Goal: Task Accomplishment & Management: Manage account settings

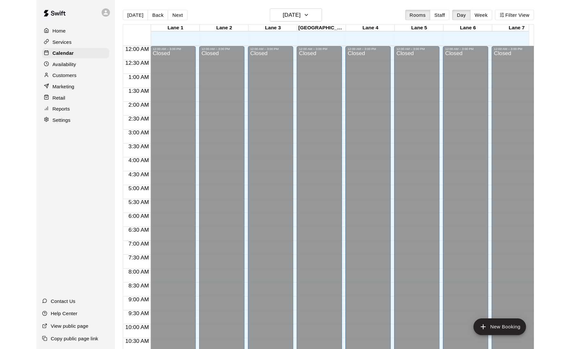
scroll to position [307, 0]
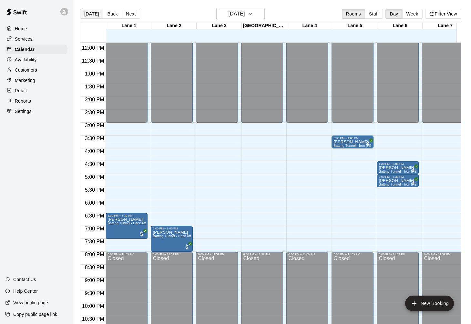
click at [97, 14] on button "[DATE]" at bounding box center [91, 14] width 23 height 10
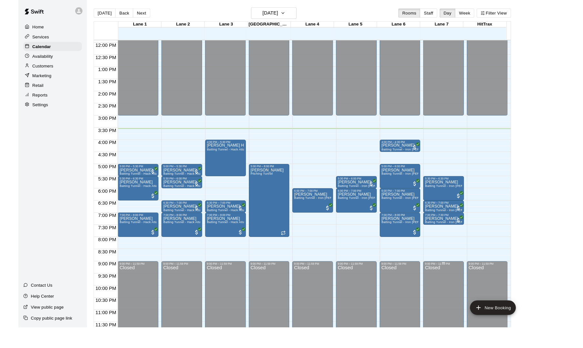
scroll to position [305, 0]
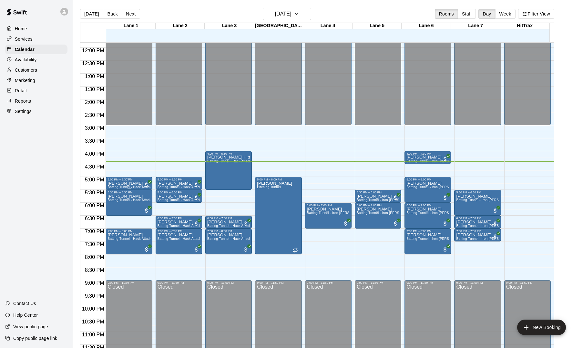
click at [127, 183] on p "[PERSON_NAME]" at bounding box center [128, 183] width 43 height 0
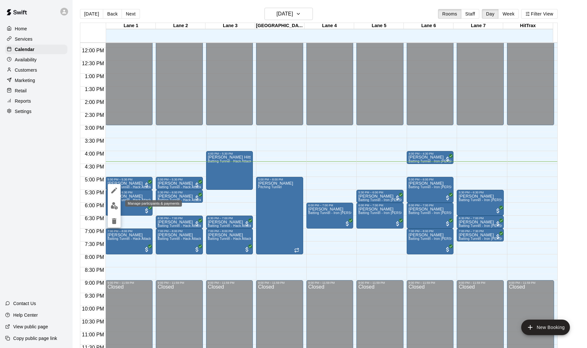
click at [114, 207] on img "edit" at bounding box center [114, 205] width 7 height 7
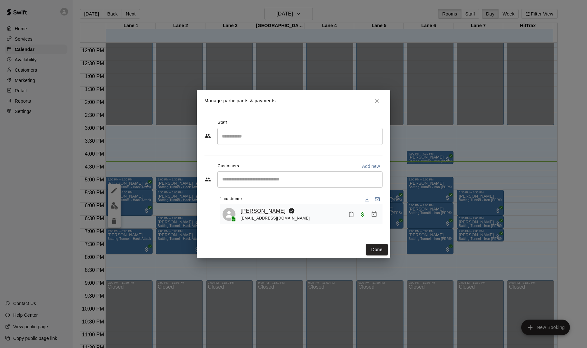
click at [270, 210] on link "[PERSON_NAME]" at bounding box center [263, 211] width 45 height 8
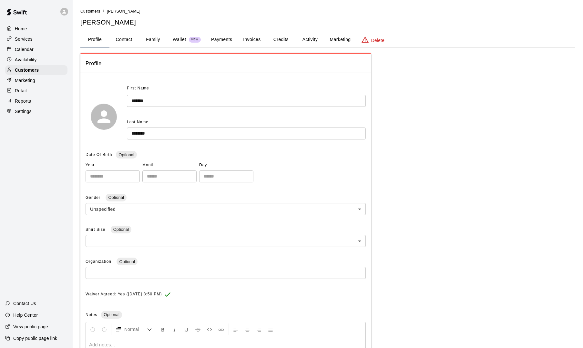
click at [312, 37] on button "Activity" at bounding box center [309, 39] width 29 height 15
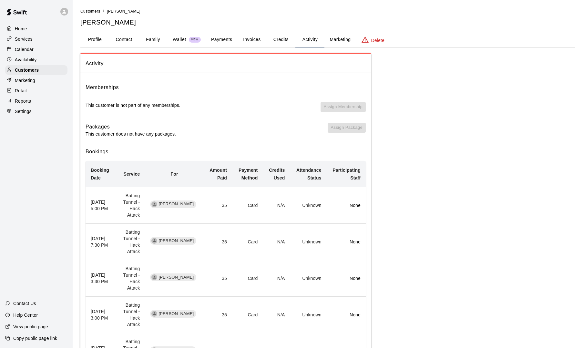
click at [30, 31] on div "Home" at bounding box center [36, 29] width 62 height 10
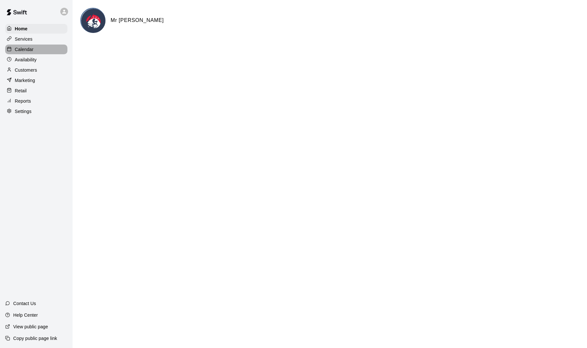
click at [32, 48] on p "Calendar" at bounding box center [24, 49] width 19 height 6
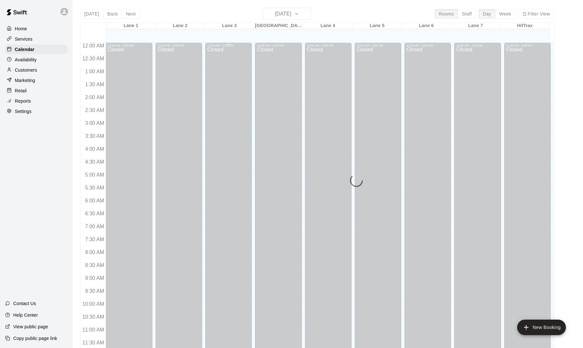
scroll to position [288, 0]
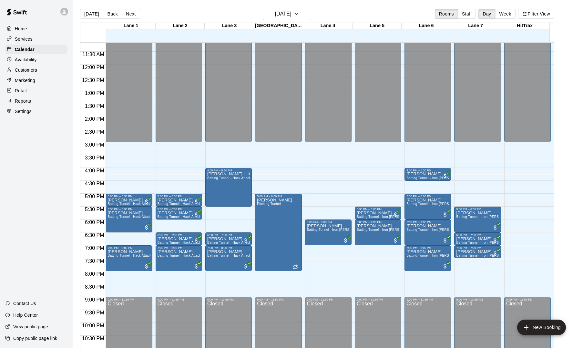
click at [175, 190] on div "12:00 AM – 3:00 PM Closed 5:00 PM – 5:30 PM Landon Peel Batting Tunnel - Hack A…" at bounding box center [178, 64] width 46 height 619
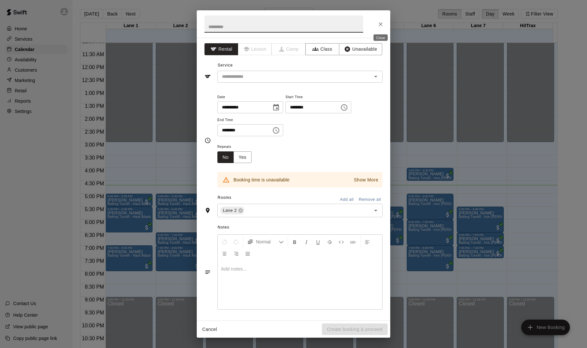
click at [384, 24] on icon "Close" at bounding box center [380, 24] width 6 height 6
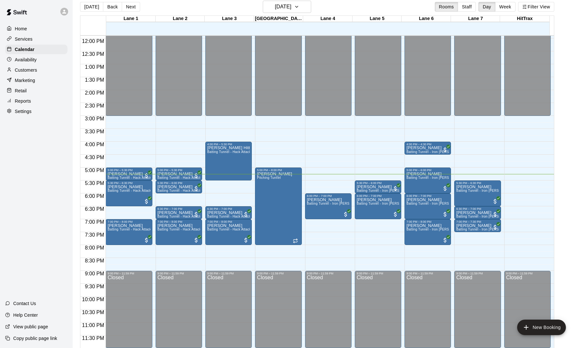
scroll to position [10, 0]
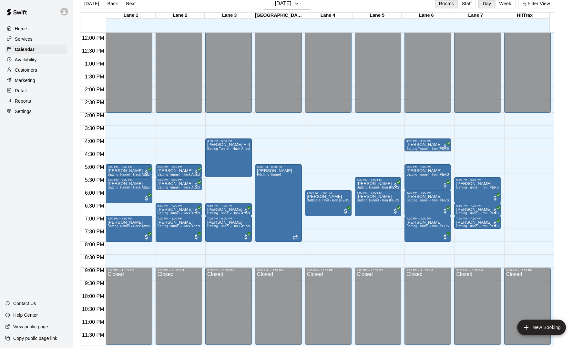
click at [36, 165] on div "Home Services Calendar Availability Customers Marketing Retail Reports Settings…" at bounding box center [36, 174] width 73 height 348
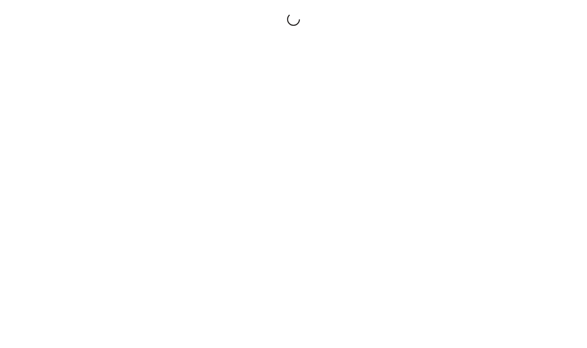
click at [50, 166] on div at bounding box center [293, 174] width 587 height 348
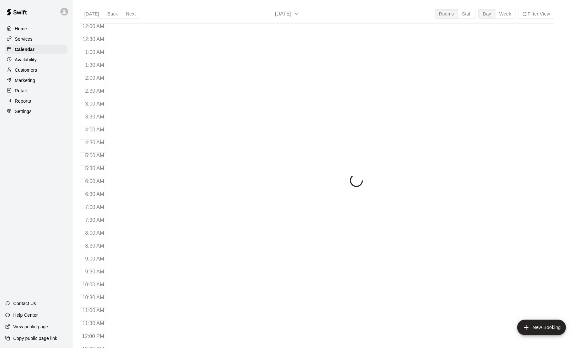
scroll to position [288, 0]
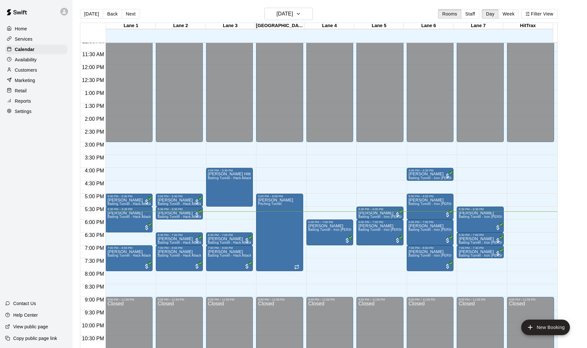
click at [50, 166] on div "Home Services Calendar Availability Customers Marketing Retail Reports Settings…" at bounding box center [36, 174] width 73 height 348
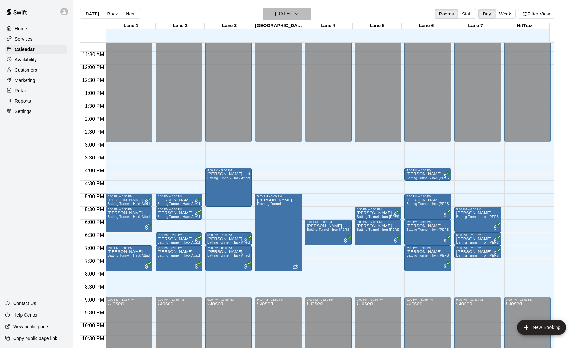
click at [299, 15] on icon "button" at bounding box center [296, 14] width 5 height 8
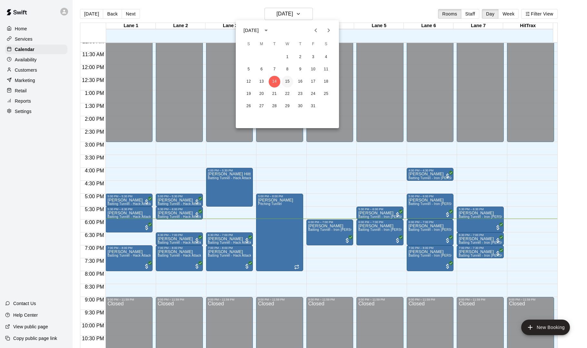
click at [286, 79] on button "15" at bounding box center [288, 82] width 12 height 12
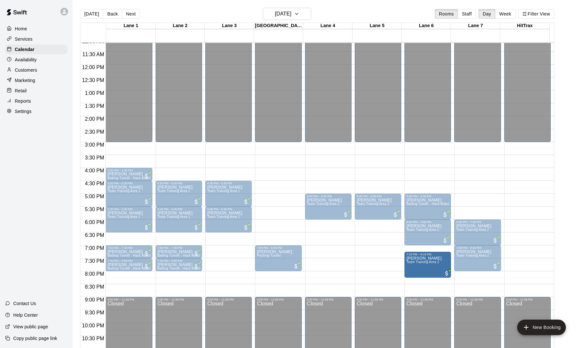
drag, startPoint x: 422, startPoint y: 250, endPoint x: 422, endPoint y: 261, distance: 10.6
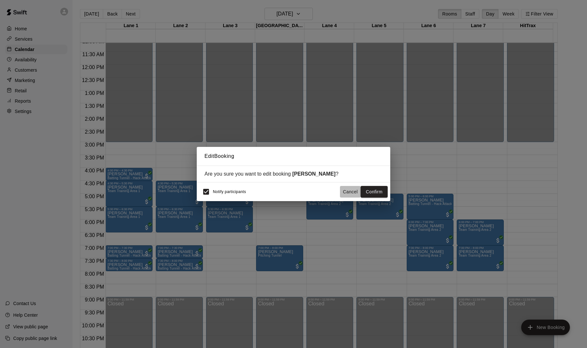
click at [351, 189] on button "Cancel" at bounding box center [350, 192] width 21 height 12
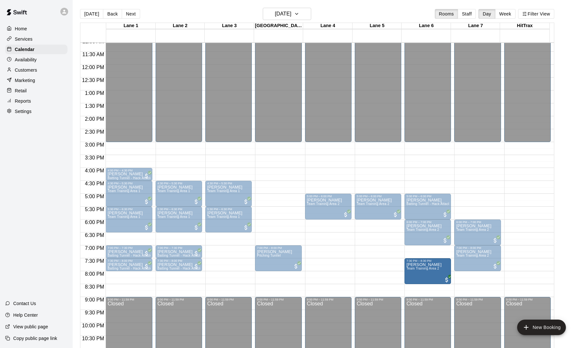
drag, startPoint x: 425, startPoint y: 254, endPoint x: 425, endPoint y: 266, distance: 12.0
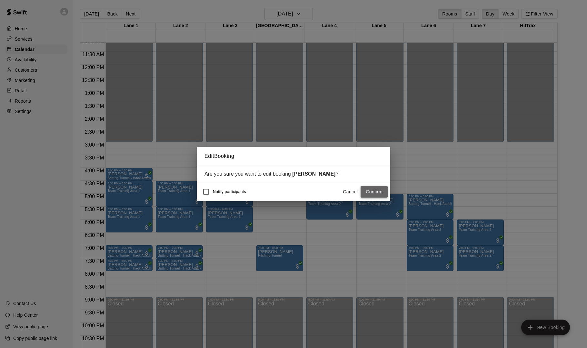
click at [376, 192] on button "Confirm" at bounding box center [374, 192] width 27 height 12
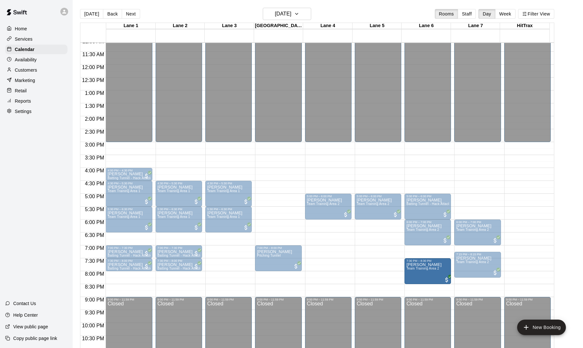
drag, startPoint x: 428, startPoint y: 256, endPoint x: 427, endPoint y: 265, distance: 8.8
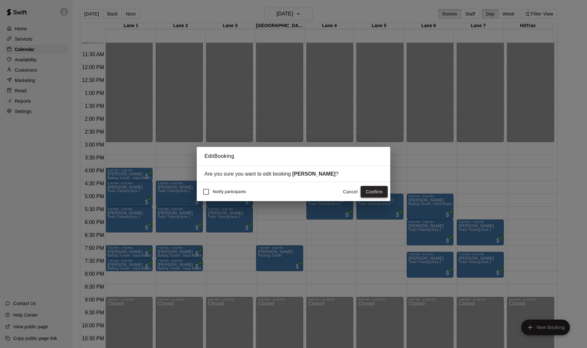
click at [377, 193] on button "Confirm" at bounding box center [374, 192] width 27 height 12
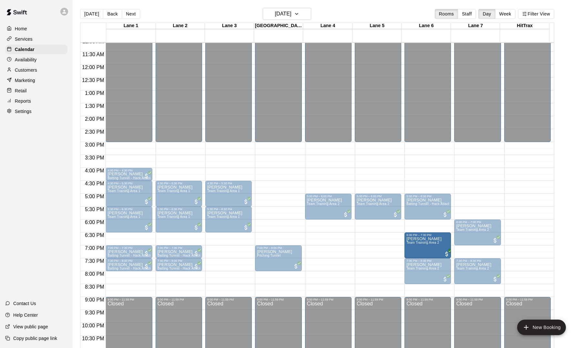
drag, startPoint x: 423, startPoint y: 234, endPoint x: 420, endPoint y: 249, distance: 15.4
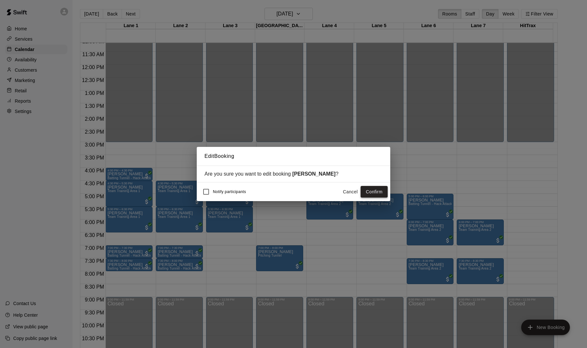
click at [379, 190] on button "Confirm" at bounding box center [374, 192] width 27 height 12
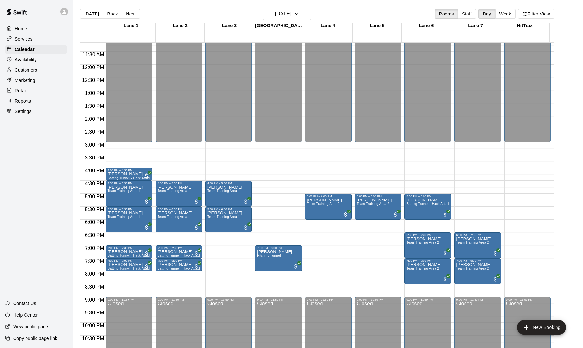
click at [312, 176] on div "12:00 AM – 3:00 PM Closed 5:00 PM – 6:00 PM [PERSON_NAME] Team Training Area 2 …" at bounding box center [328, 64] width 46 height 619
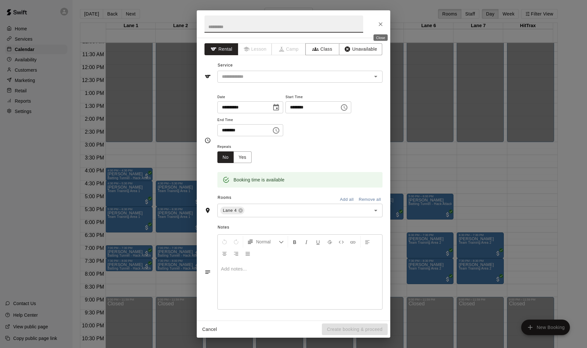
click at [379, 22] on icon "Close" at bounding box center [380, 24] width 6 height 6
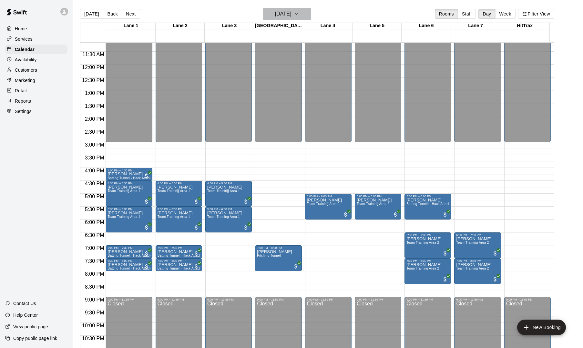
click at [291, 11] on h6 "[DATE]" at bounding box center [283, 13] width 16 height 9
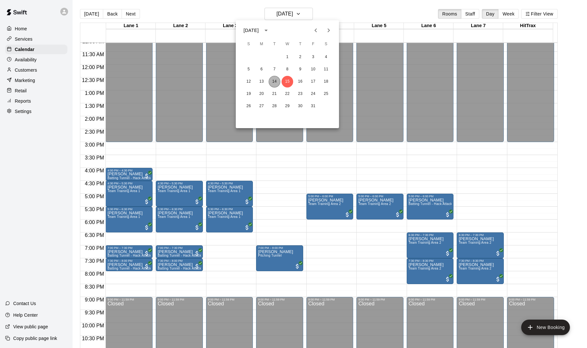
click at [275, 82] on button "14" at bounding box center [275, 82] width 12 height 12
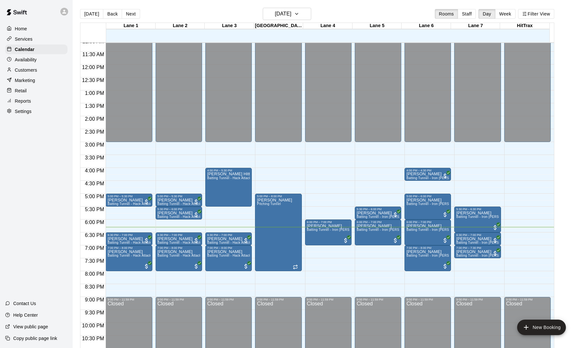
click at [49, 223] on div "Home Services Calendar Availability Customers Marketing Retail Reports Settings…" at bounding box center [36, 174] width 73 height 348
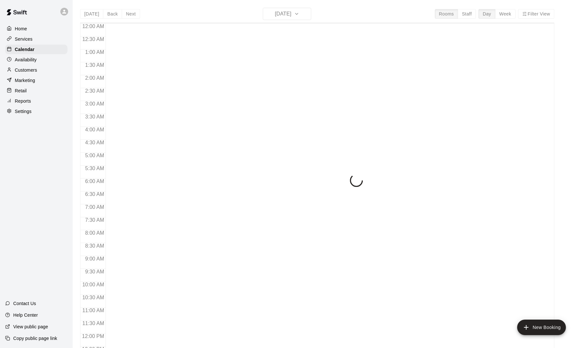
scroll to position [288, 0]
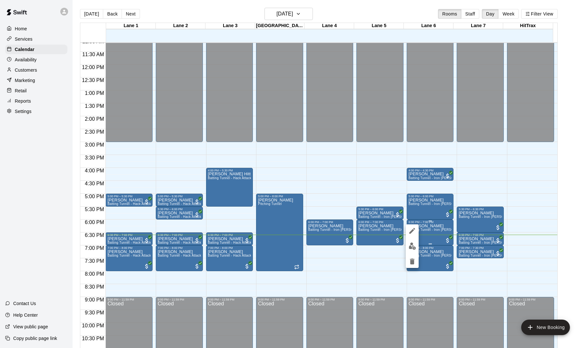
click at [419, 237] on div at bounding box center [293, 174] width 587 height 348
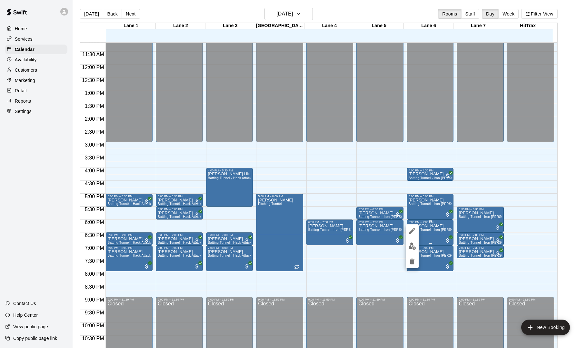
click at [427, 236] on div at bounding box center [293, 174] width 587 height 348
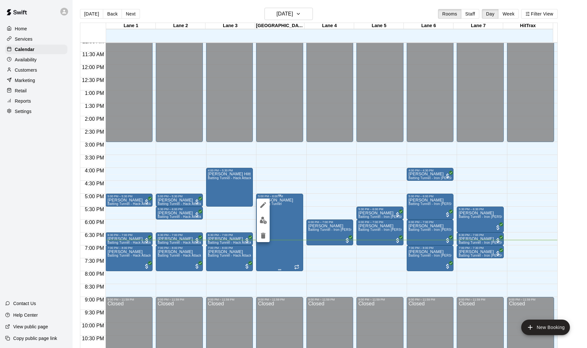
click at [270, 256] on div at bounding box center [293, 174] width 587 height 348
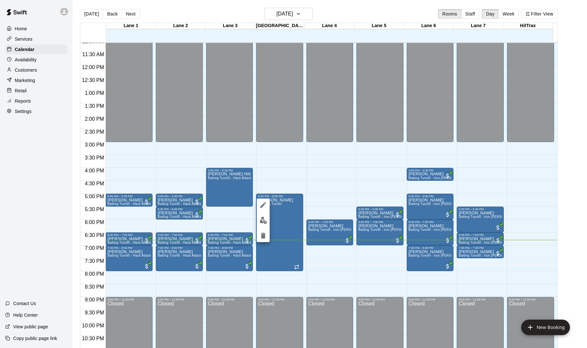
click at [291, 229] on div at bounding box center [293, 174] width 587 height 348
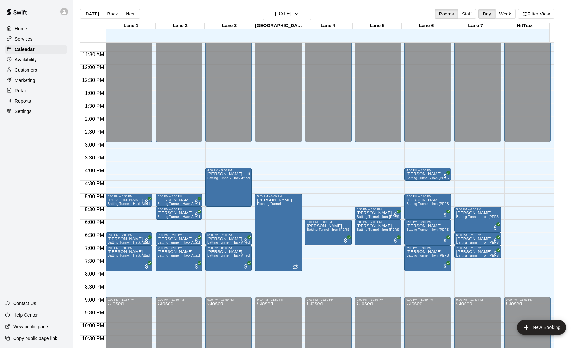
click at [359, 248] on div "12:00 AM – 3:00 PM Closed 5:30 PM – 6:00 PM Jayden Llavore Batting Tunnel - Iro…" at bounding box center [378, 64] width 46 height 619
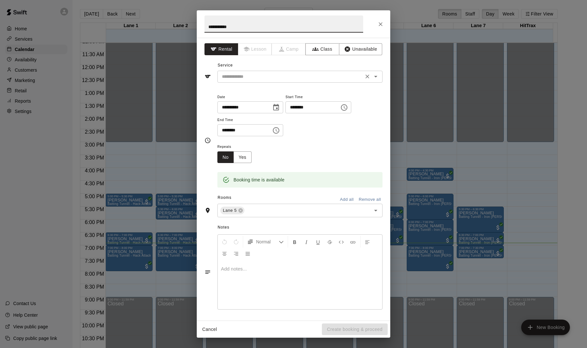
type input "**********"
click at [286, 80] on input "text" at bounding box center [290, 77] width 142 height 8
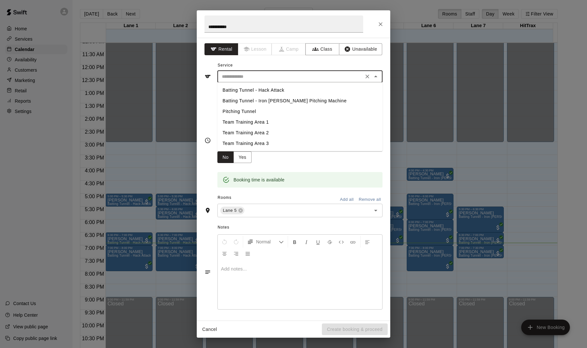
click at [285, 99] on li "Batting Tunnel - Iron [PERSON_NAME] Pitching Machine" at bounding box center [299, 100] width 165 height 11
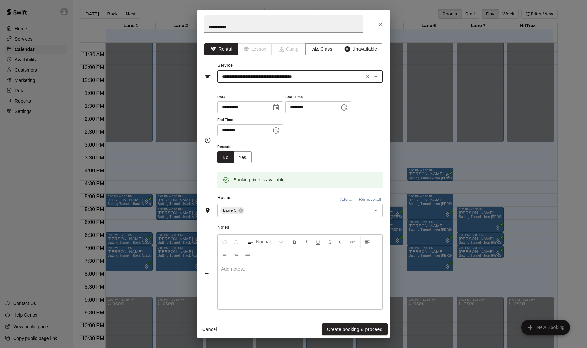
type input "**********"
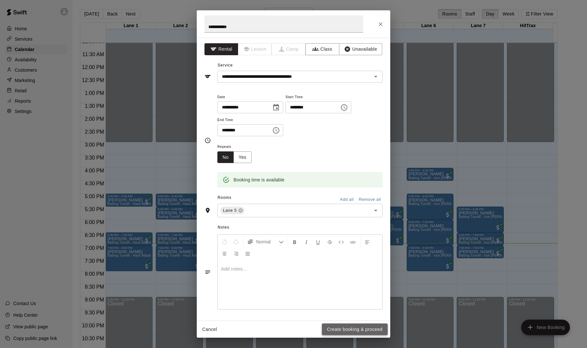
click at [335, 329] on button "Create booking & proceed" at bounding box center [355, 329] width 66 height 12
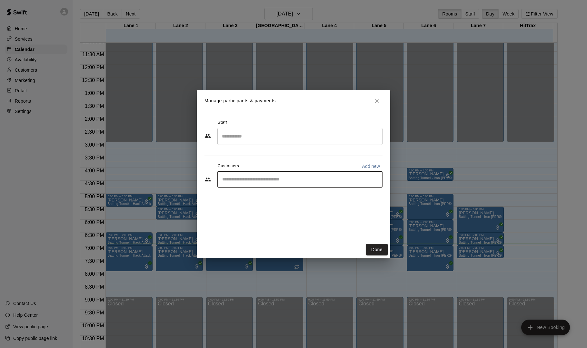
click at [257, 176] on input "Start typing to search customers..." at bounding box center [299, 179] width 159 height 6
type input "********"
click at [254, 199] on span "jayhiguera13@gmail.com" at bounding box center [270, 201] width 69 height 5
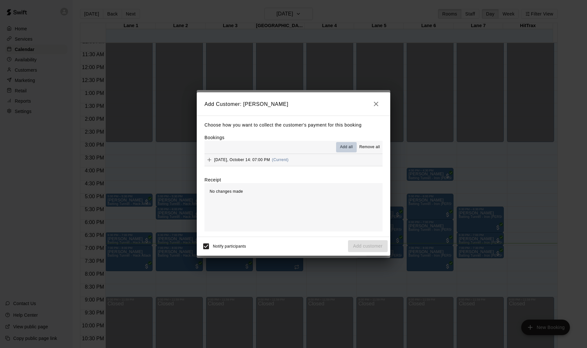
click at [347, 147] on span "Add all" at bounding box center [346, 147] width 13 height 6
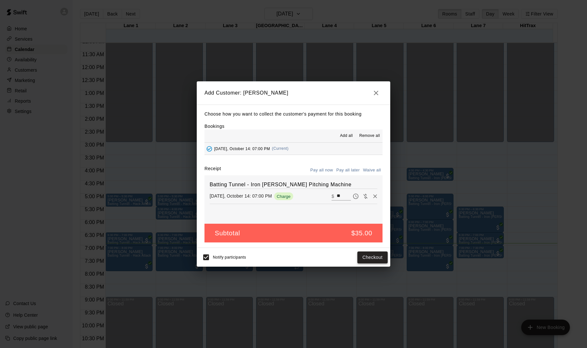
click at [369, 256] on button "Checkout" at bounding box center [372, 257] width 30 height 12
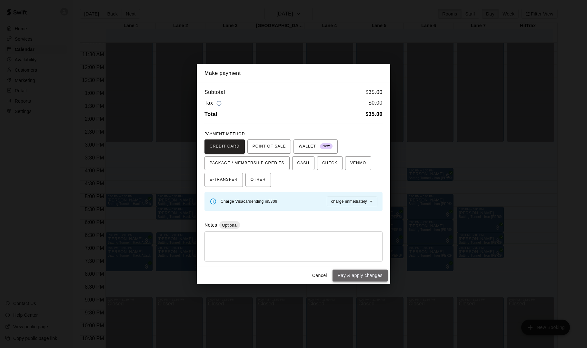
click at [349, 274] on button "Pay & apply changes" at bounding box center [360, 275] width 55 height 12
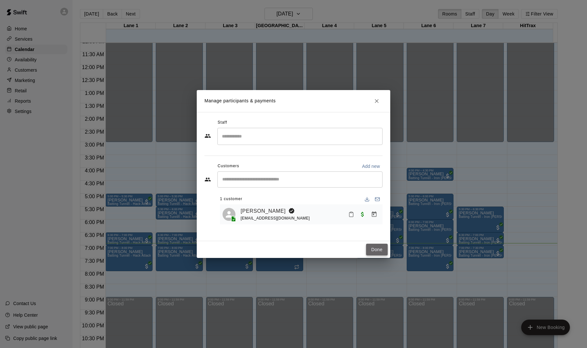
click at [377, 248] on button "Done" at bounding box center [377, 250] width 22 height 12
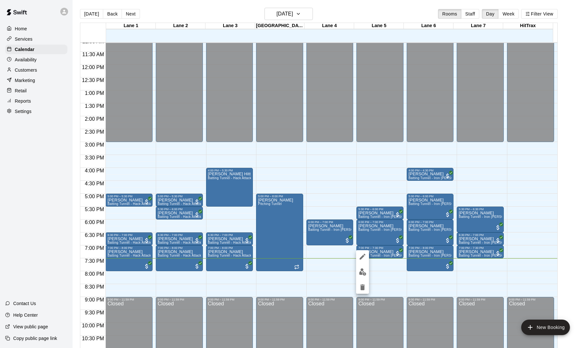
click at [378, 263] on div at bounding box center [293, 174] width 587 height 348
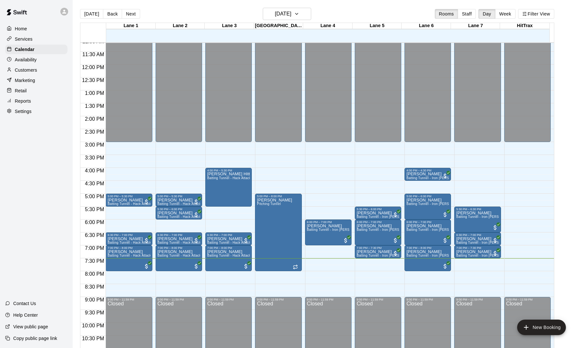
click at [378, 263] on div "12:00 AM – 3:00 PM Closed 5:30 PM – 6:00 PM Jayden Llavore Batting Tunnel - Iro…" at bounding box center [378, 64] width 46 height 619
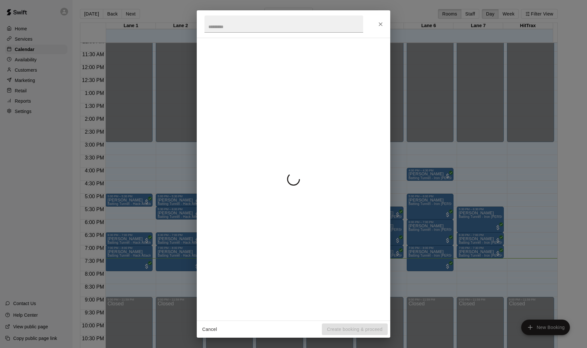
click at [378, 263] on div at bounding box center [294, 179] width 194 height 283
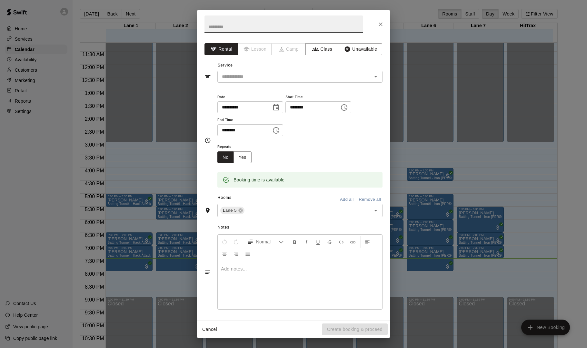
click at [222, 27] on input "text" at bounding box center [284, 23] width 159 height 17
type input "**********"
click at [237, 80] on input "text" at bounding box center [290, 77] width 142 height 8
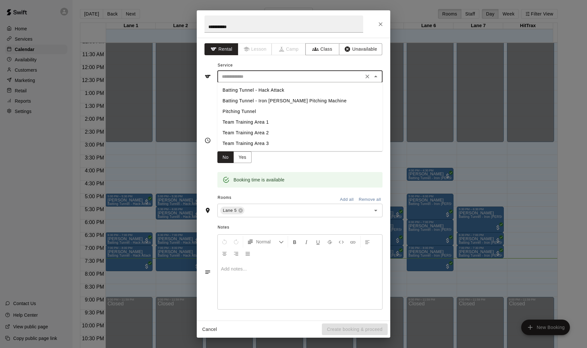
click at [244, 100] on li "Batting Tunnel - Iron [PERSON_NAME] Pitching Machine" at bounding box center [299, 100] width 165 height 11
type input "**********"
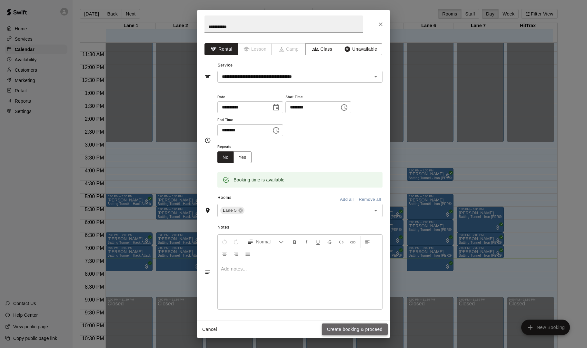
click at [355, 329] on button "Create booking & proceed" at bounding box center [355, 329] width 66 height 12
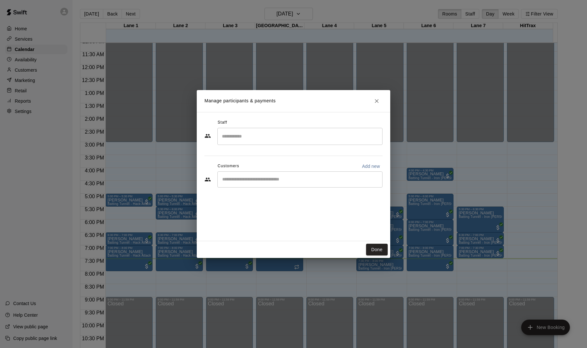
click at [244, 180] on input "Start typing to search customers..." at bounding box center [299, 179] width 159 height 6
type input "********"
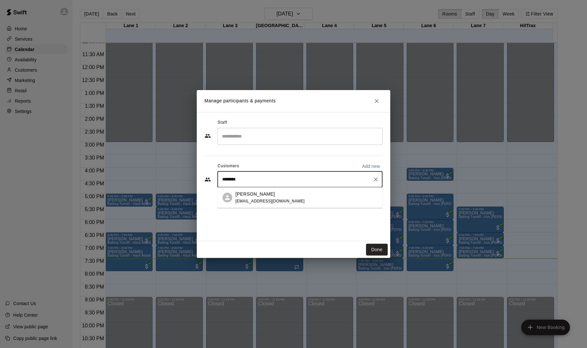
click at [256, 196] on p "[PERSON_NAME]" at bounding box center [255, 194] width 39 height 7
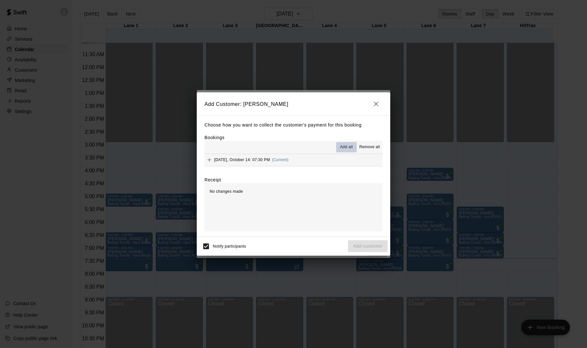
click at [346, 147] on span "Add all" at bounding box center [346, 147] width 13 height 6
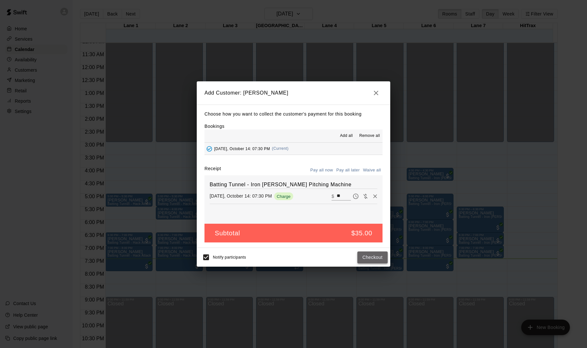
click at [373, 255] on button "Checkout" at bounding box center [372, 257] width 30 height 12
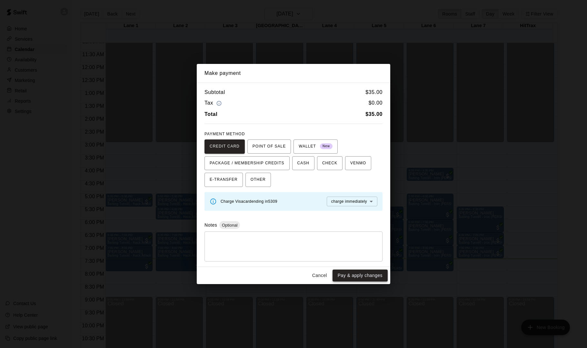
click at [363, 274] on button "Pay & apply changes" at bounding box center [360, 275] width 55 height 12
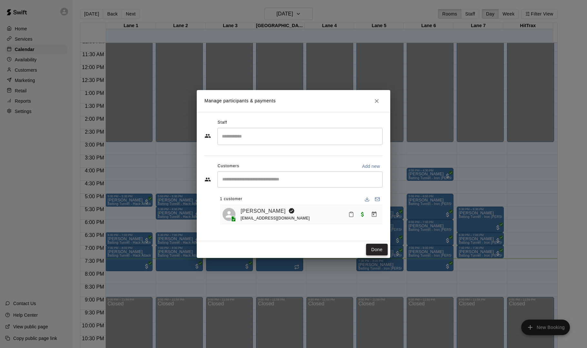
click at [374, 250] on button "Done" at bounding box center [377, 250] width 22 height 12
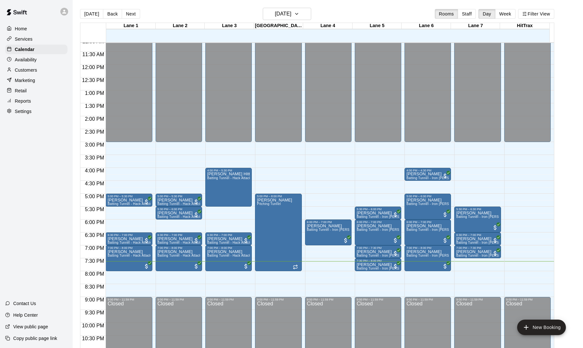
click at [30, 82] on p "Marketing" at bounding box center [25, 80] width 20 height 6
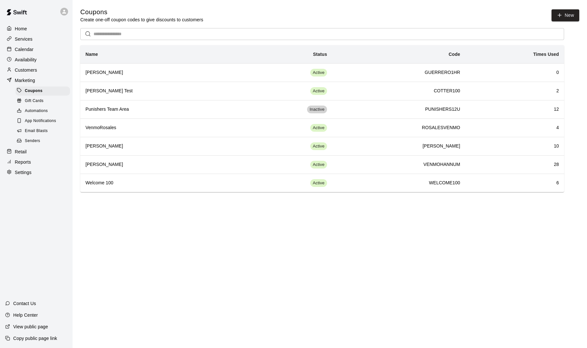
click at [25, 148] on p "Retail" at bounding box center [21, 151] width 12 height 6
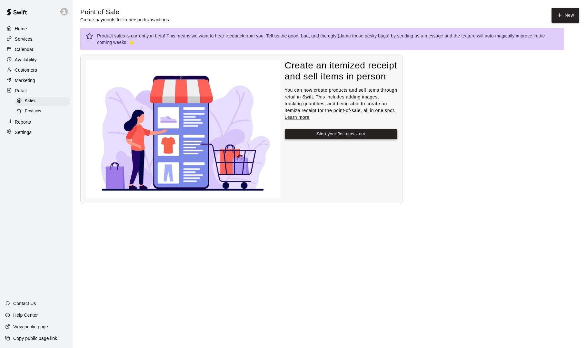
click at [301, 129] on button "Start your first check out" at bounding box center [341, 134] width 113 height 10
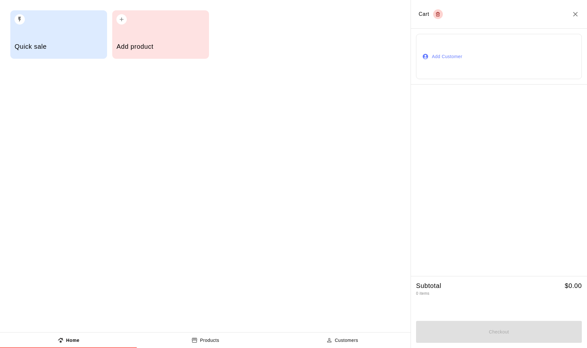
click at [130, 36] on div "Add product" at bounding box center [160, 34] width 97 height 48
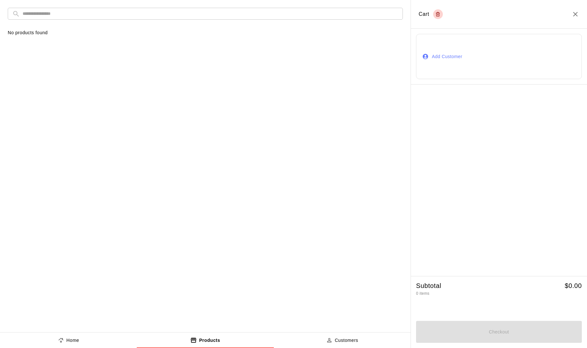
click at [203, 336] on button "Products" at bounding box center [205, 339] width 137 height 15
click at [63, 336] on button "Home" at bounding box center [68, 339] width 137 height 15
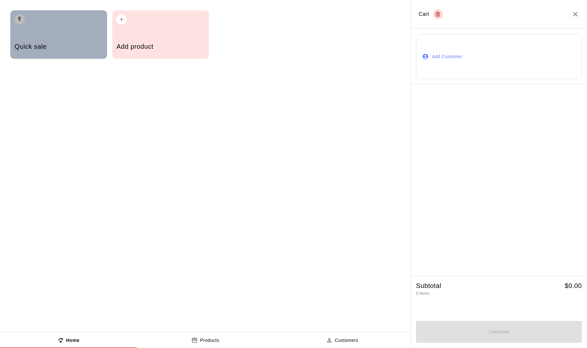
click at [47, 44] on h5 "Quick sale" at bounding box center [59, 46] width 88 height 9
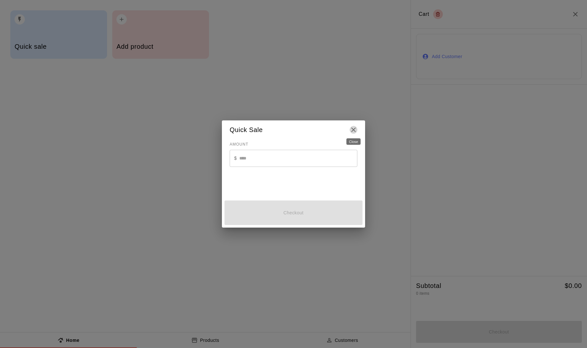
click at [357, 130] on icon "Close" at bounding box center [354, 130] width 8 height 8
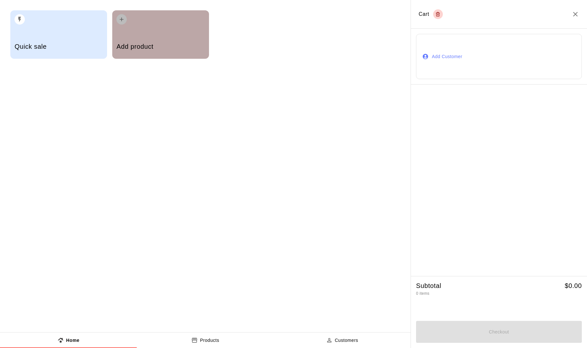
click at [143, 30] on div "Add product" at bounding box center [160, 34] width 97 height 48
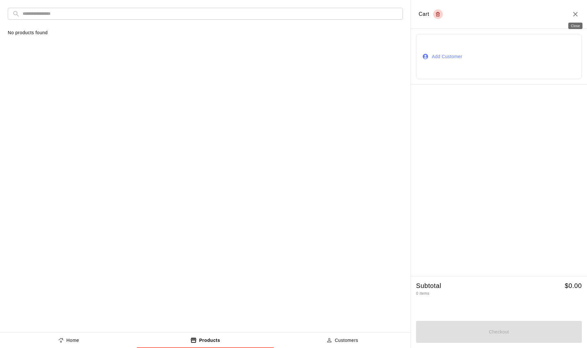
click at [578, 13] on icon "Close" at bounding box center [576, 14] width 8 height 8
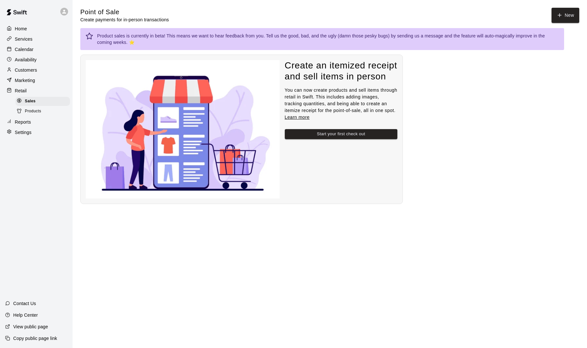
click at [302, 115] on link "Learn more" at bounding box center [297, 117] width 25 height 5
click at [562, 16] on icon "button" at bounding box center [560, 15] width 6 height 6
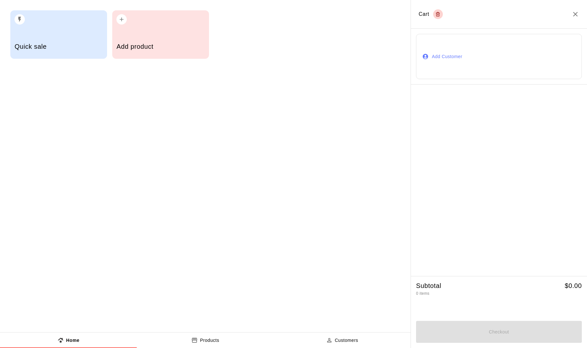
click at [128, 23] on div "button" at bounding box center [160, 17] width 88 height 14
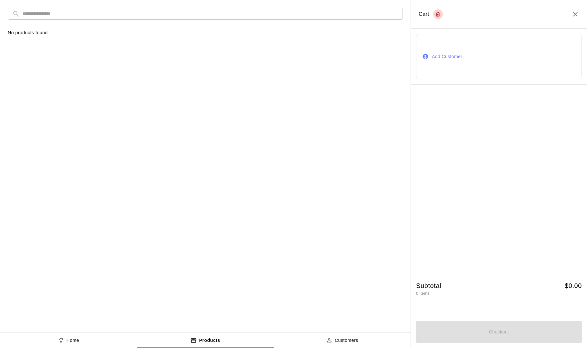
click at [347, 342] on p "Customers" at bounding box center [347, 340] width 24 height 7
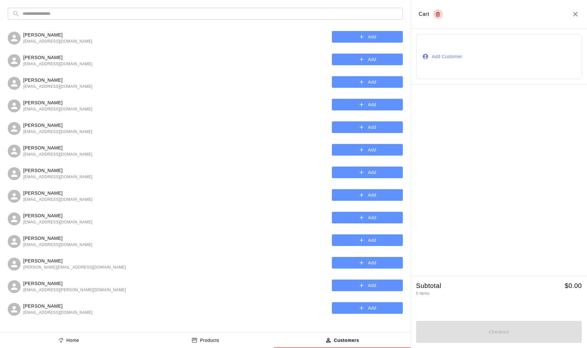
click at [71, 342] on p "Home" at bounding box center [72, 340] width 13 height 7
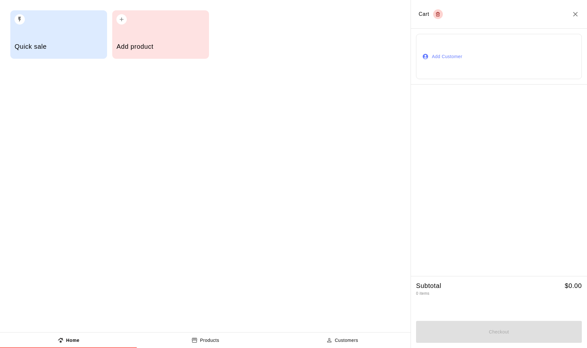
click at [203, 337] on p "Products" at bounding box center [209, 340] width 19 height 7
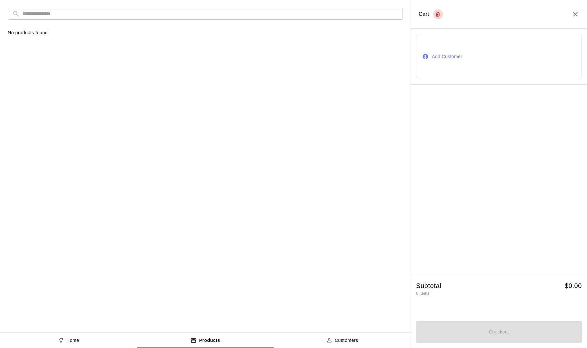
click at [29, 64] on div "​ ​ No products found" at bounding box center [205, 156] width 411 height 313
click at [575, 15] on icon "Close" at bounding box center [576, 14] width 8 height 8
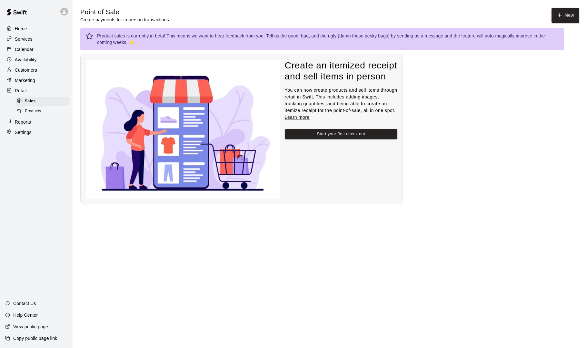
click at [39, 111] on span "Products" at bounding box center [33, 111] width 16 height 6
click at [311, 129] on button "Create your first product" at bounding box center [341, 134] width 113 height 10
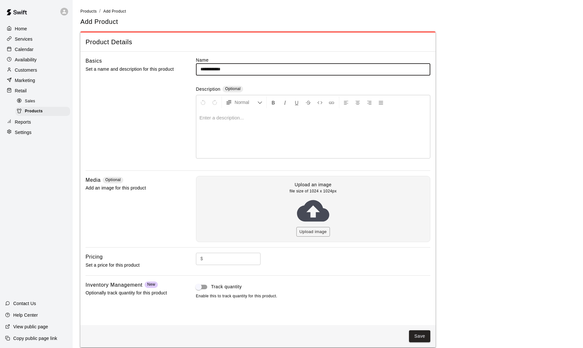
type input "**********"
click at [225, 262] on input "text" at bounding box center [232, 259] width 55 height 12
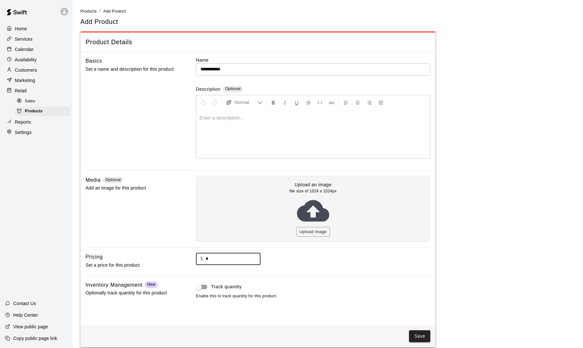
scroll to position [5, 0]
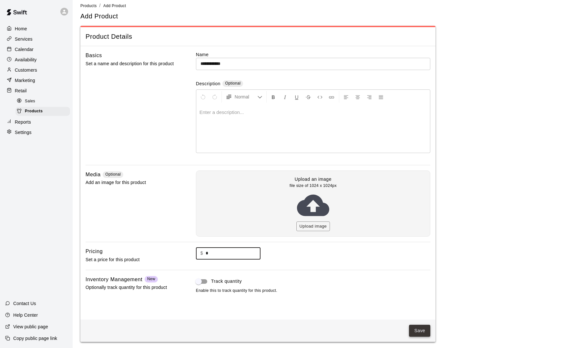
type input "*"
click at [414, 330] on button "Save" at bounding box center [419, 331] width 21 height 12
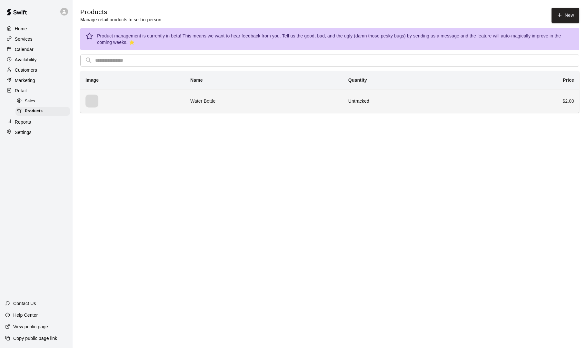
click at [129, 101] on th "simple table" at bounding box center [132, 101] width 105 height 24
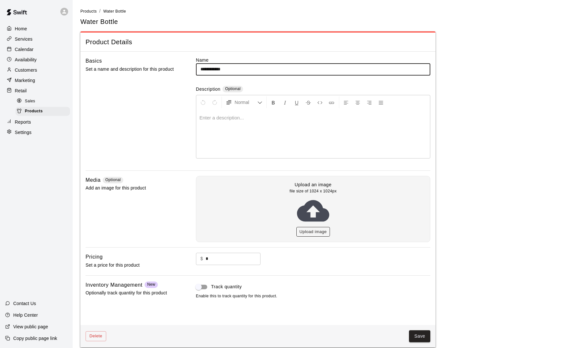
click at [303, 229] on button "Upload image" at bounding box center [313, 232] width 34 height 10
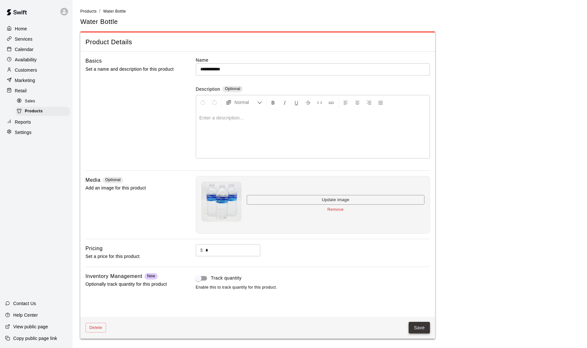
click at [416, 324] on button "Save" at bounding box center [419, 328] width 21 height 12
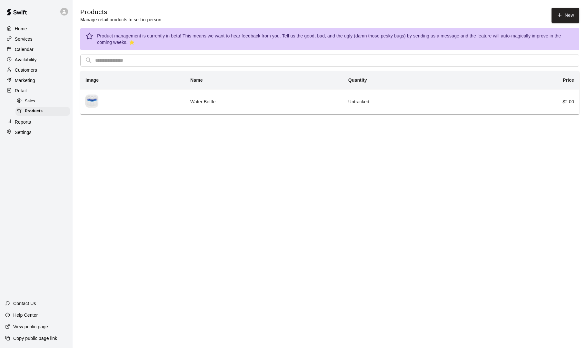
click at [26, 99] on span "Sales" at bounding box center [30, 101] width 10 height 6
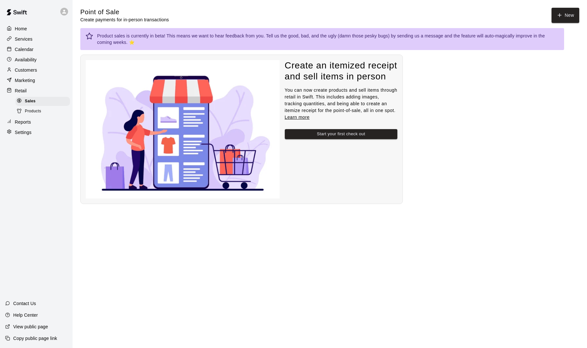
click at [21, 91] on p "Retail" at bounding box center [21, 90] width 12 height 6
click at [563, 14] on button "New" at bounding box center [566, 15] width 28 height 15
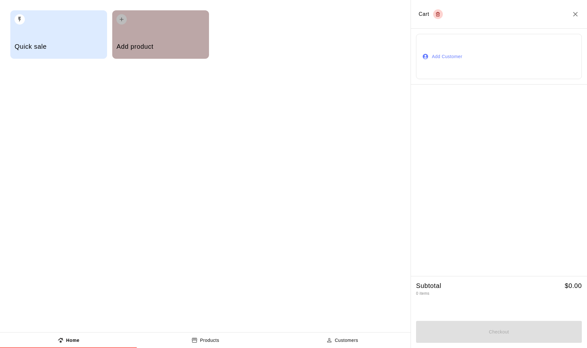
click at [175, 34] on div "Add product" at bounding box center [160, 34] width 97 height 48
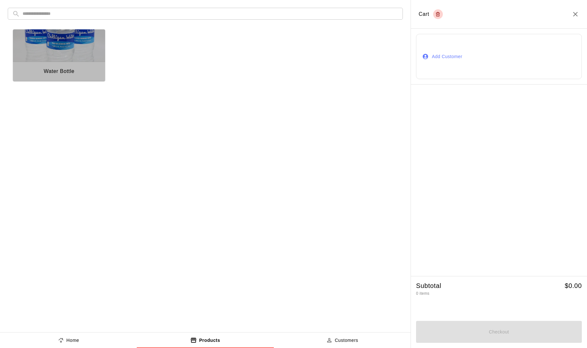
click at [55, 59] on img "button" at bounding box center [59, 45] width 92 height 32
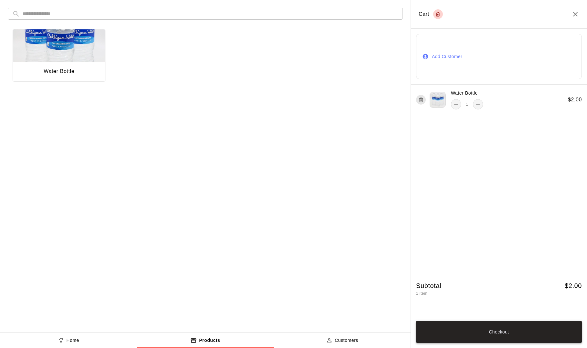
click at [523, 319] on div "Checkout" at bounding box center [499, 330] width 166 height 24
click at [517, 325] on button "Checkout" at bounding box center [499, 332] width 166 height 22
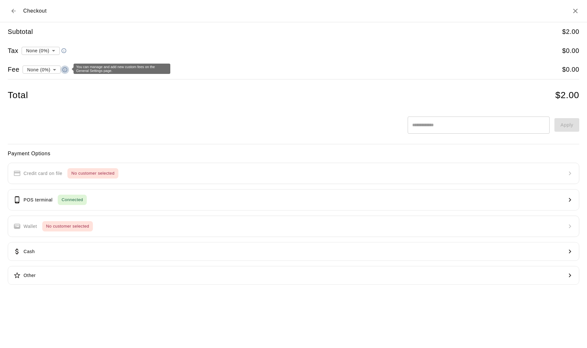
click at [66, 68] on icon "button" at bounding box center [64, 69] width 5 height 5
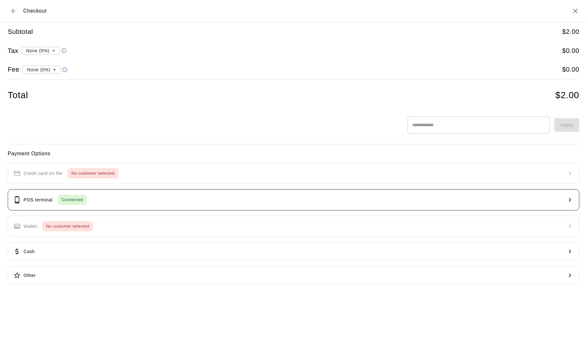
click at [97, 201] on button "POS terminal Connected" at bounding box center [294, 199] width 572 height 21
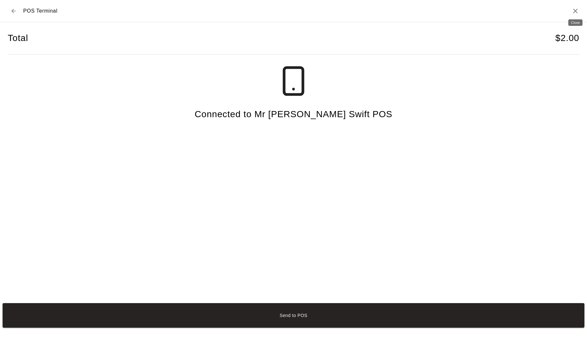
click at [576, 12] on icon "Close" at bounding box center [575, 11] width 5 height 5
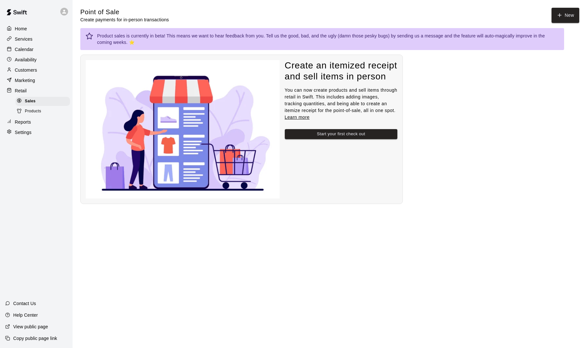
click at [28, 68] on p "Customers" at bounding box center [26, 70] width 22 height 6
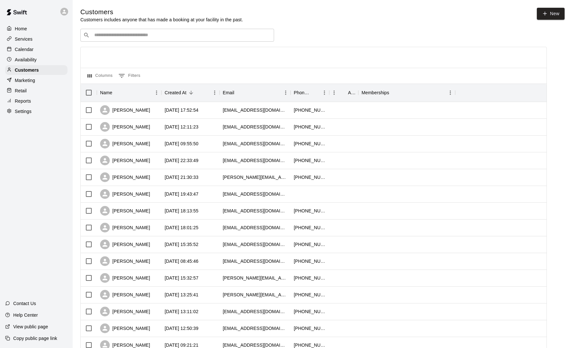
click at [151, 39] on div "​ ​" at bounding box center [177, 35] width 194 height 13
type input "****"
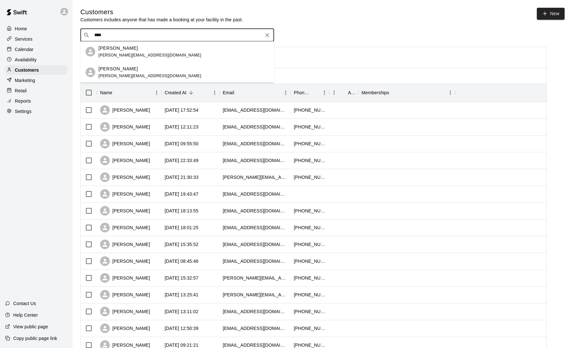
click at [136, 52] on div "Brian Peel brian.peel77@gmail.com" at bounding box center [149, 52] width 103 height 14
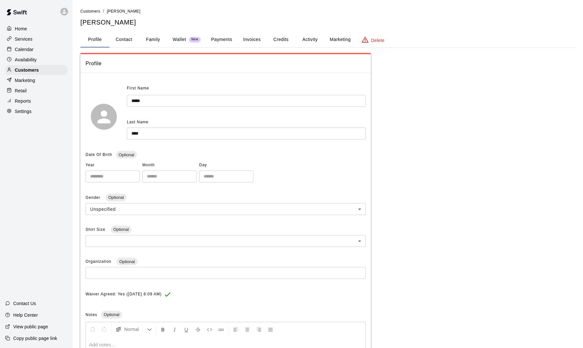
click at [131, 39] on button "Contact" at bounding box center [123, 39] width 29 height 15
select select "**"
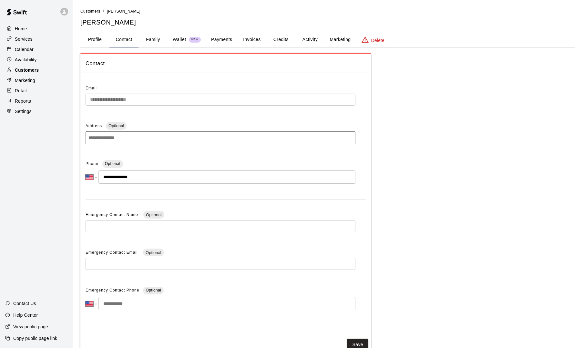
click at [27, 70] on p "Customers" at bounding box center [27, 70] width 24 height 6
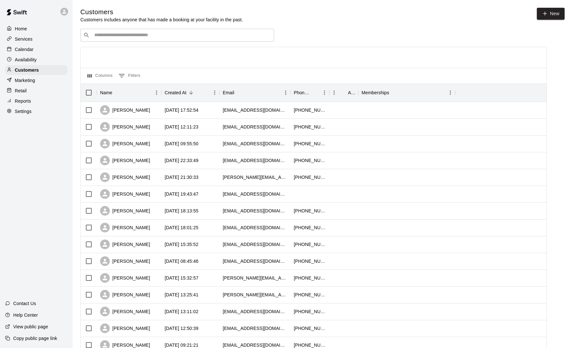
click at [26, 48] on p "Calendar" at bounding box center [24, 49] width 19 height 6
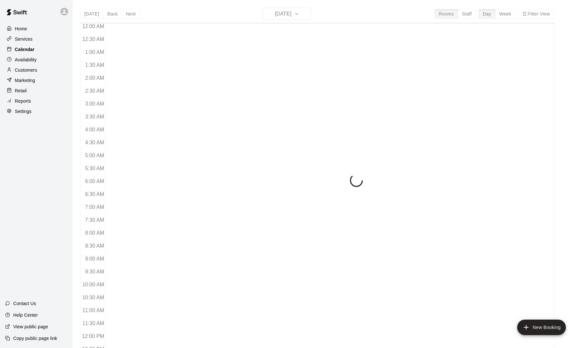
scroll to position [288, 0]
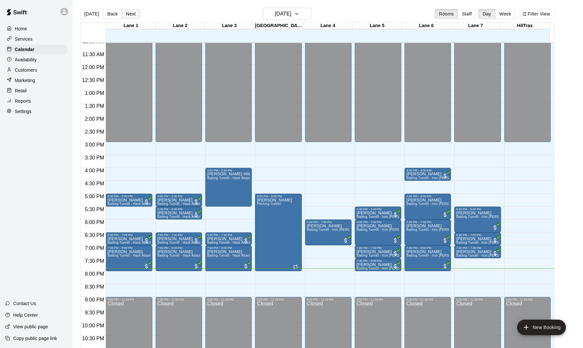
click at [128, 15] on button "Next" at bounding box center [131, 14] width 18 height 10
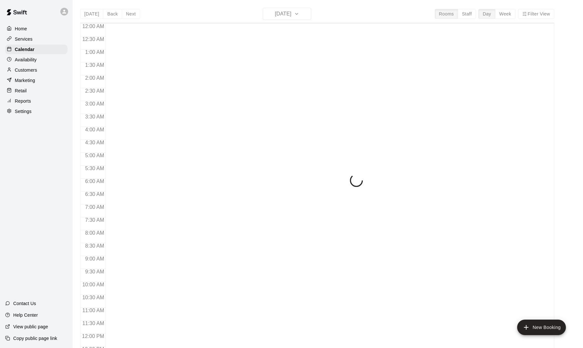
scroll to position [288, 0]
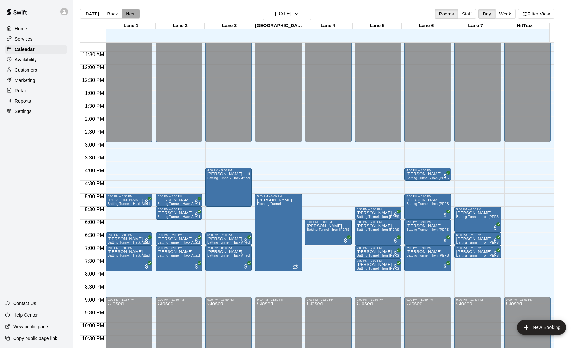
click at [130, 15] on button "Next" at bounding box center [131, 14] width 18 height 10
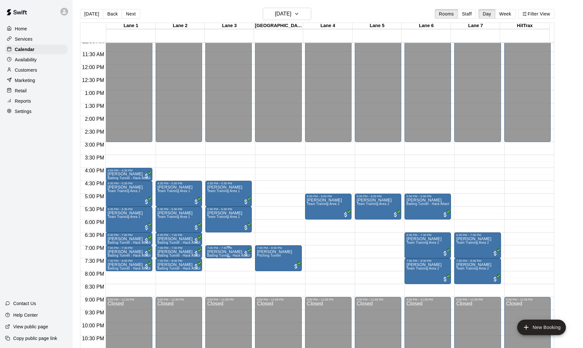
click at [228, 252] on p "David Madden" at bounding box center [228, 252] width 43 height 0
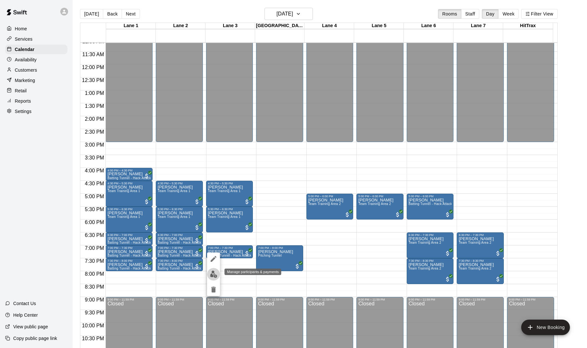
click at [217, 276] on img "edit" at bounding box center [213, 273] width 7 height 7
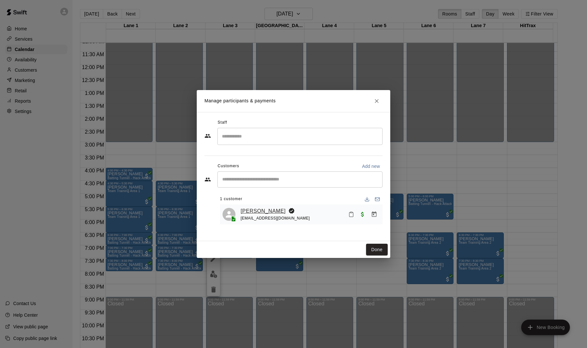
click at [270, 212] on link "David Madden" at bounding box center [263, 211] width 45 height 8
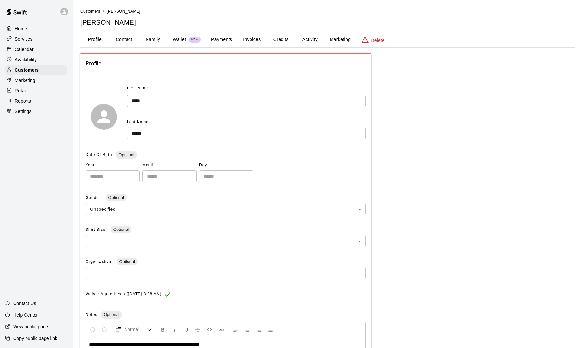
click at [128, 39] on button "Contact" at bounding box center [123, 39] width 29 height 15
select select "**"
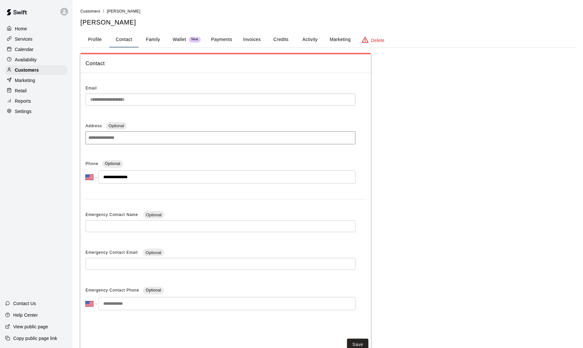
drag, startPoint x: 138, startPoint y: 175, endPoint x: 107, endPoint y: 176, distance: 31.0
click at [107, 176] on input "**********" at bounding box center [226, 176] width 257 height 13
click at [335, 40] on button "Marketing" at bounding box center [339, 39] width 31 height 15
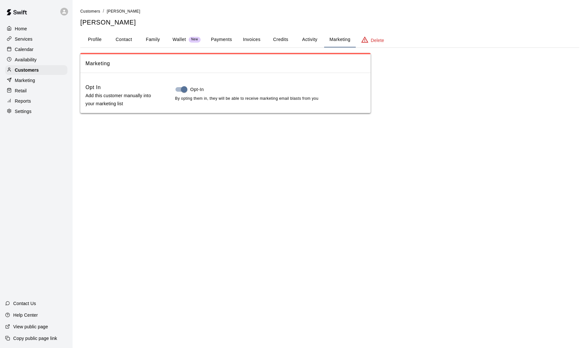
click at [314, 40] on button "Activity" at bounding box center [309, 39] width 29 height 15
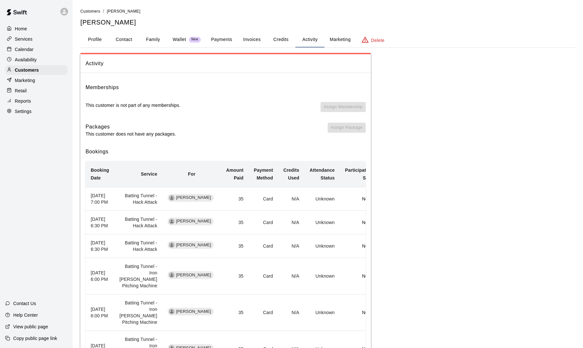
click at [118, 35] on button "Contact" at bounding box center [123, 39] width 29 height 15
select select "**"
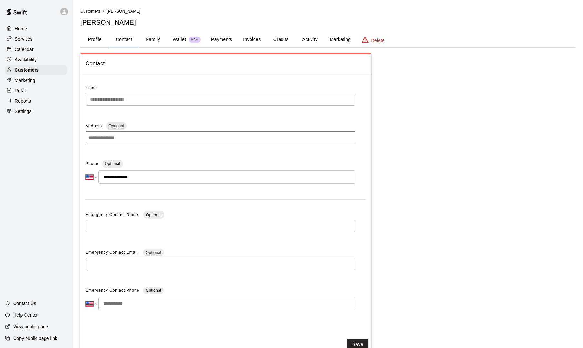
click at [98, 40] on button "Profile" at bounding box center [94, 39] width 29 height 15
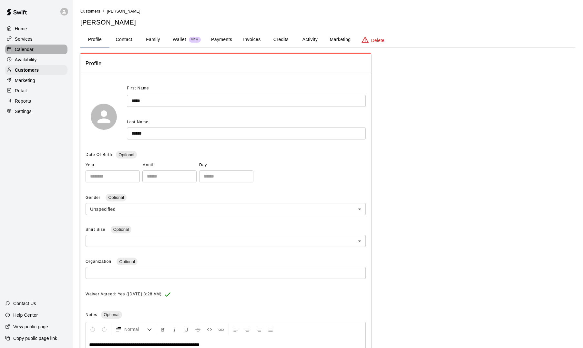
click at [27, 52] on p "Calendar" at bounding box center [24, 49] width 19 height 6
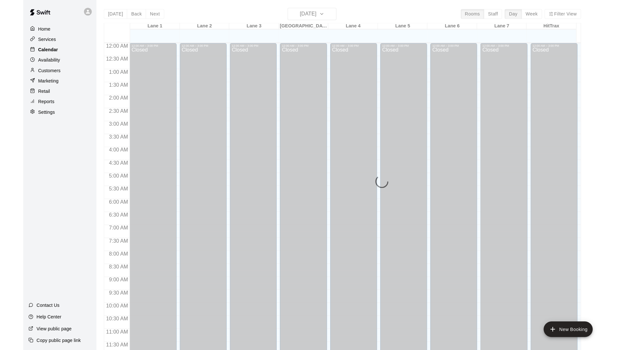
scroll to position [288, 0]
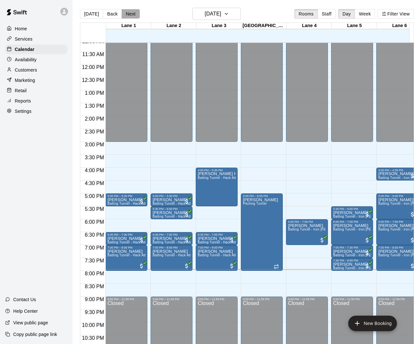
click at [132, 15] on button "Next" at bounding box center [131, 14] width 18 height 10
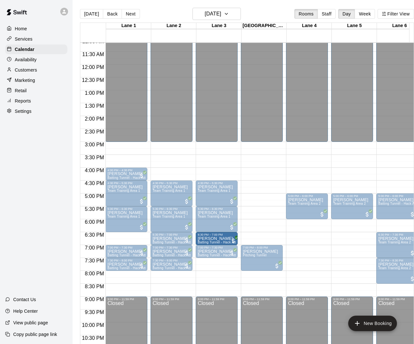
drag, startPoint x: 126, startPoint y: 238, endPoint x: 229, endPoint y: 241, distance: 103.6
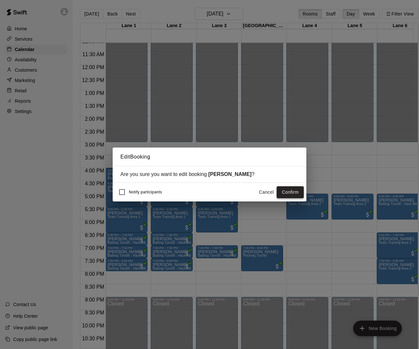
click at [289, 194] on button "Confirm" at bounding box center [289, 192] width 27 height 12
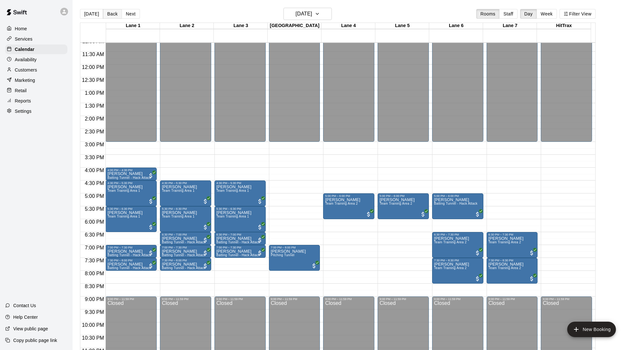
click at [113, 12] on button "Back" at bounding box center [112, 14] width 19 height 10
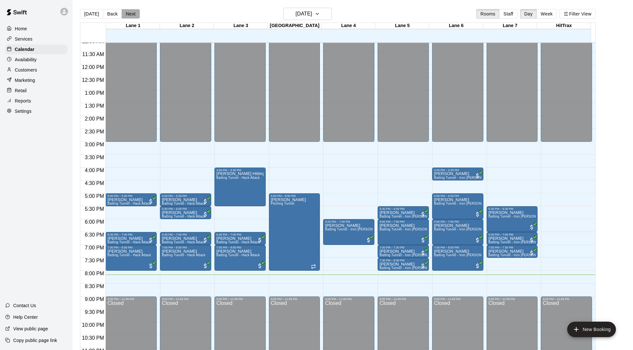
click at [125, 12] on button "Next" at bounding box center [131, 14] width 18 height 10
